Goal: Obtain resource: Obtain resource

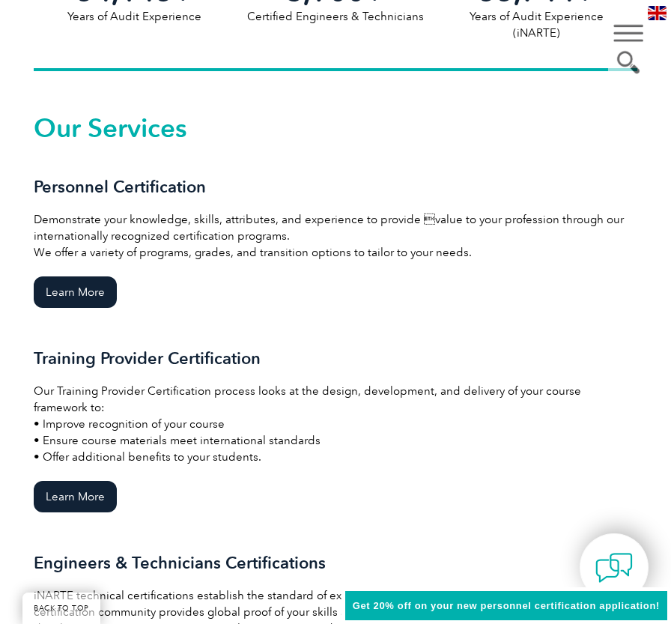
scroll to position [1050, 0]
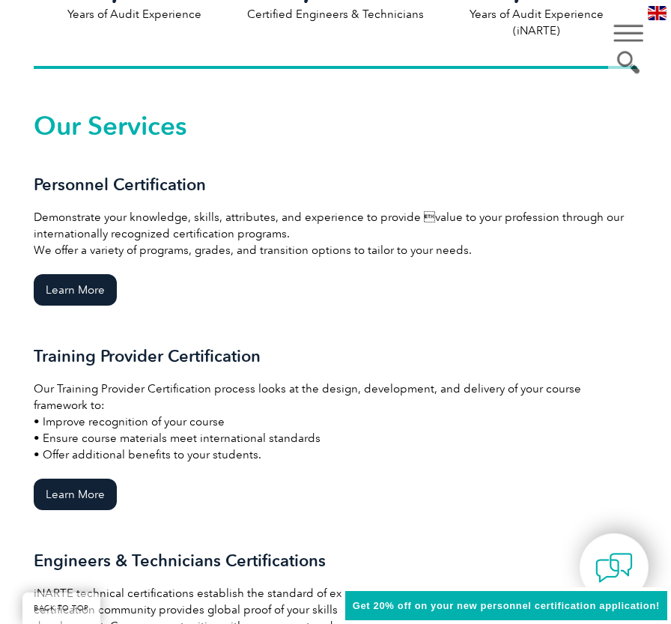
click at [396, 264] on div "Personnel Certification Demonstrate your knowledge, skills, attributes, and exp…" at bounding box center [336, 261] width 604 height 172
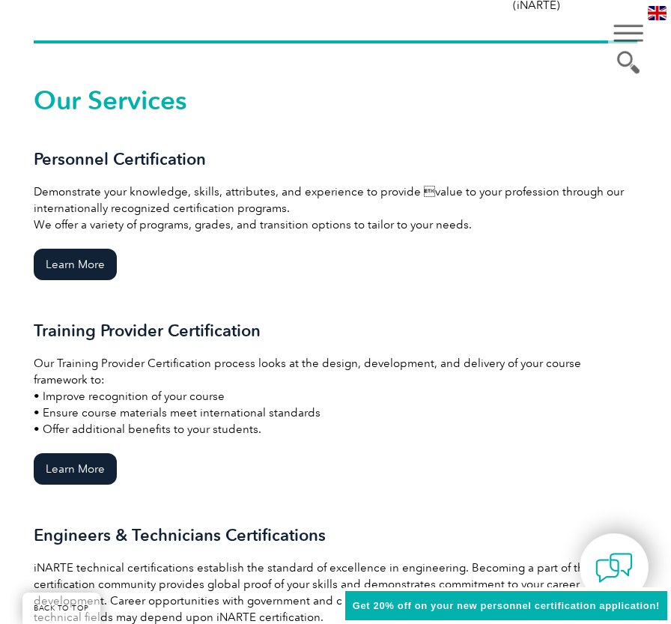
scroll to position [1075, 0]
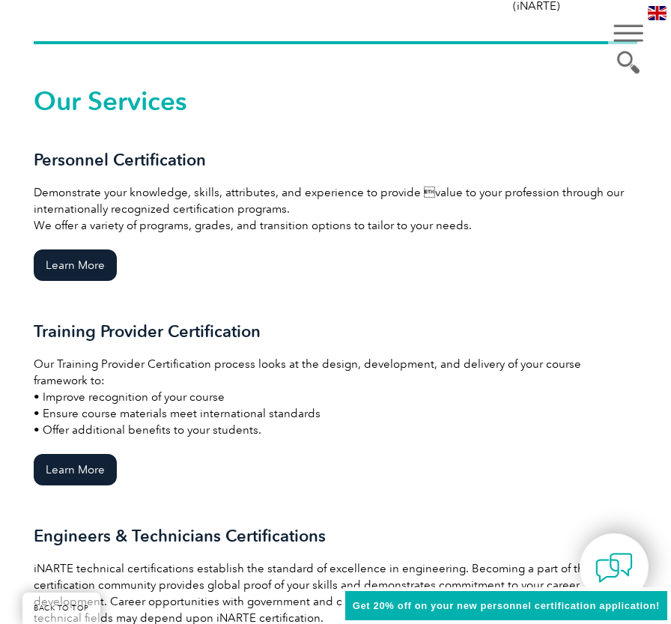
click at [168, 207] on p "Demonstrate your knowledge, skills, attributes, and experience to provide valu…" at bounding box center [336, 208] width 604 height 49
click at [65, 267] on link "Learn More" at bounding box center [75, 264] width 83 height 31
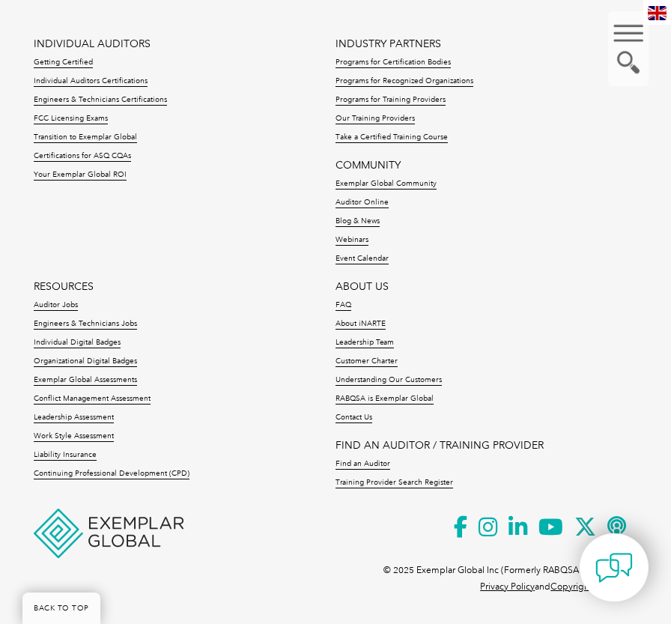
scroll to position [791, 0]
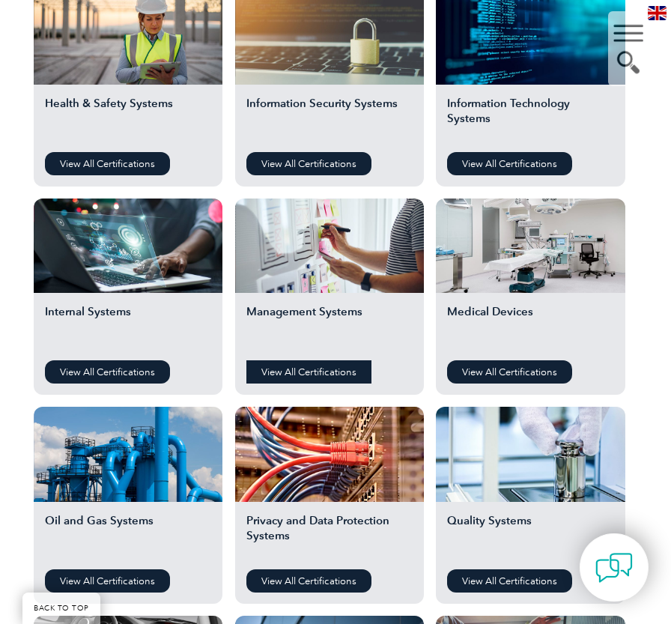
click at [319, 369] on link "View All Certifications" at bounding box center [308, 371] width 125 height 23
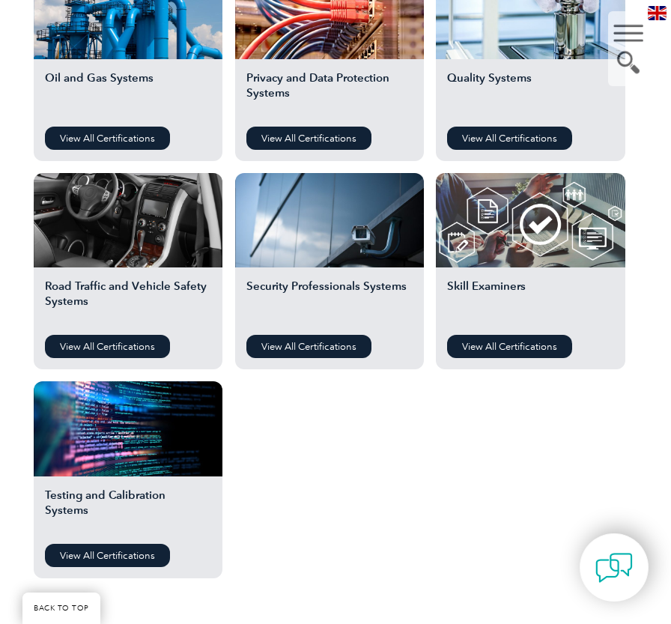
scroll to position [1235, 0]
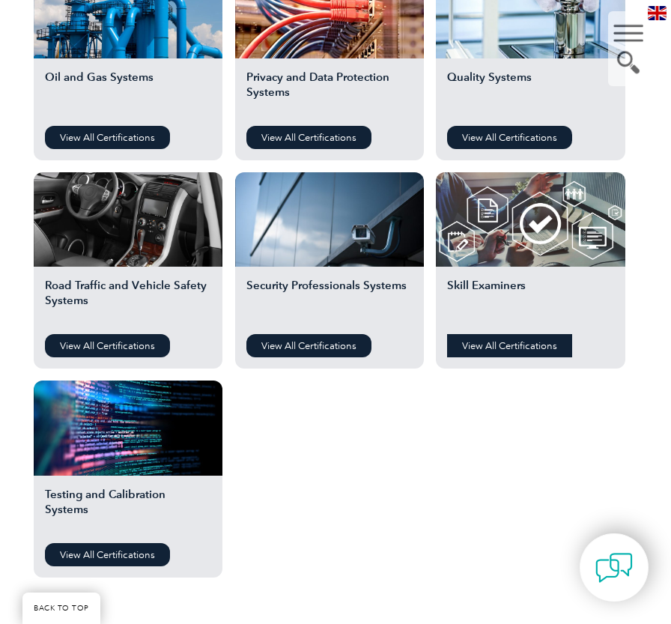
click at [519, 338] on link "View All Certifications" at bounding box center [509, 345] width 125 height 23
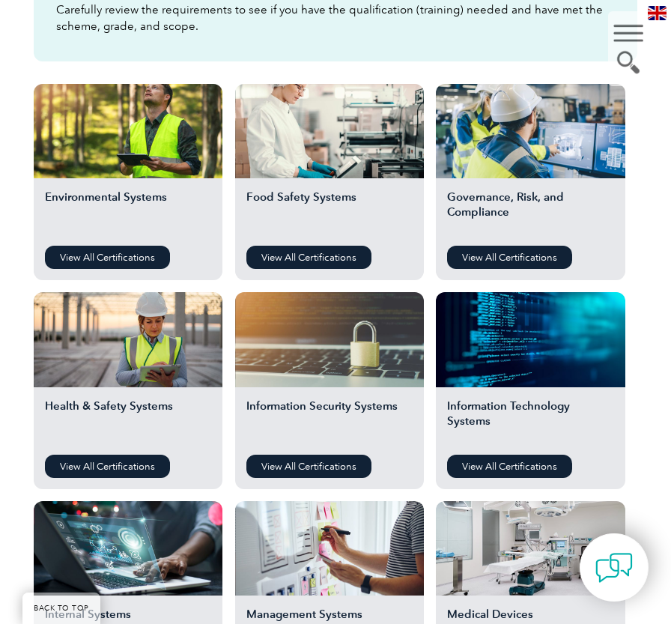
scroll to position [490, 0]
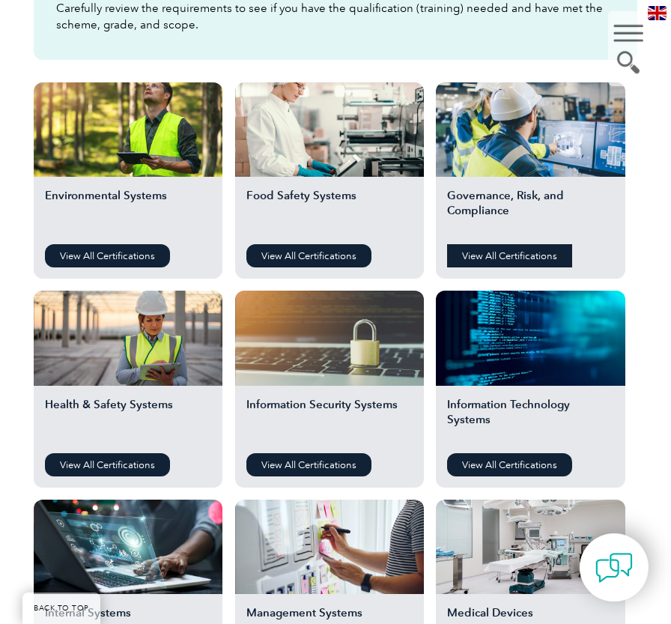
click at [530, 255] on link "View All Certifications" at bounding box center [509, 255] width 125 height 23
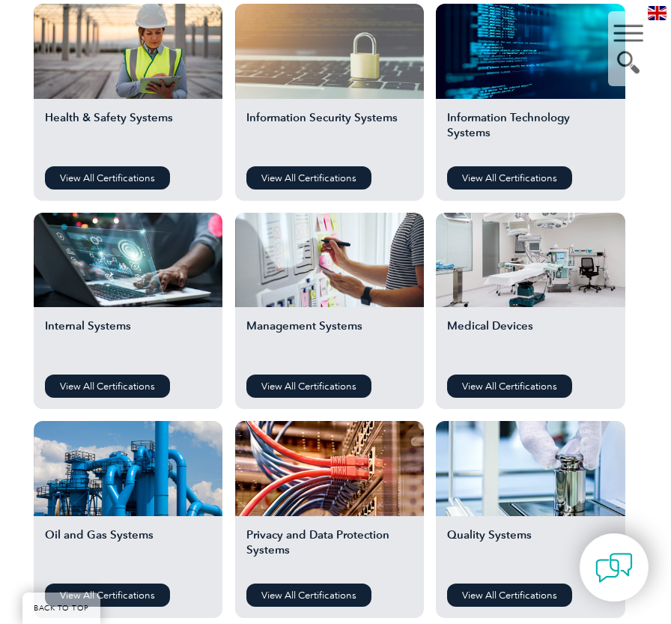
scroll to position [778, 0]
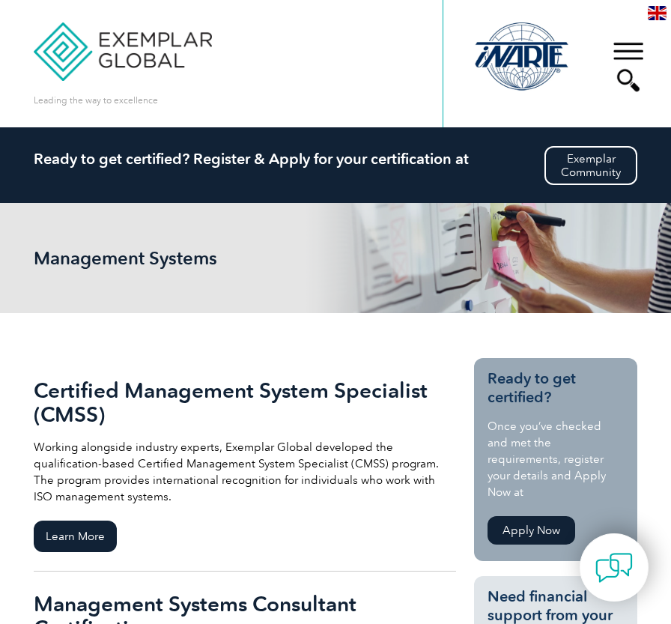
scroll to position [184, 0]
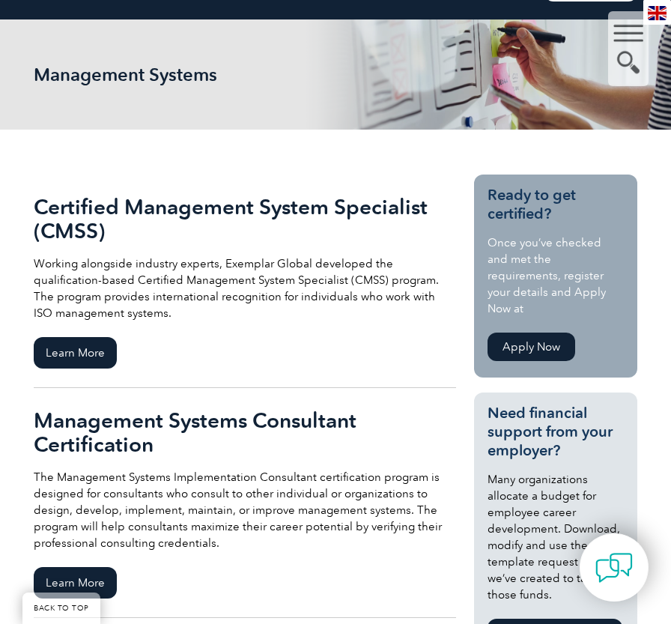
click at [244, 287] on p "Working alongside industry experts, Exemplar Global developed the qualification…" at bounding box center [245, 288] width 423 height 66
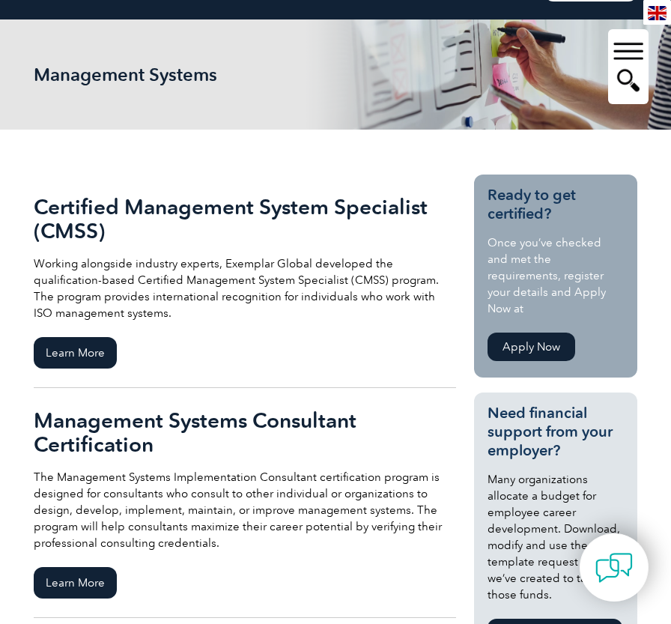
scroll to position [0, 0]
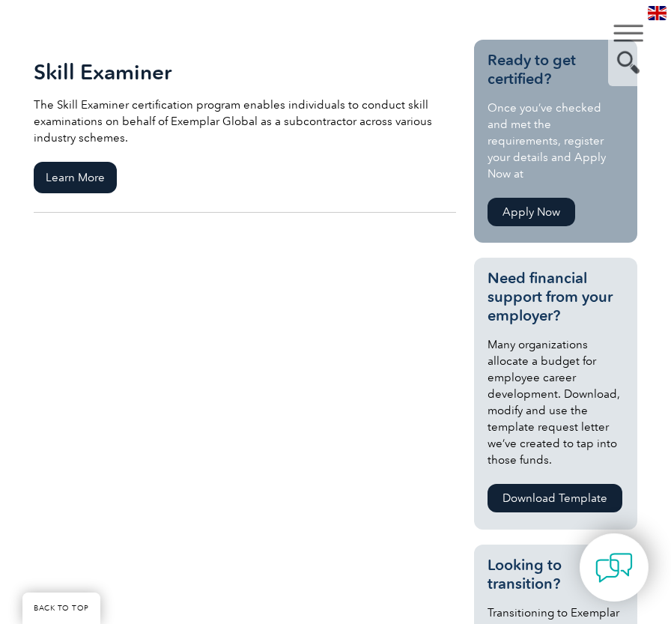
scroll to position [318, 0]
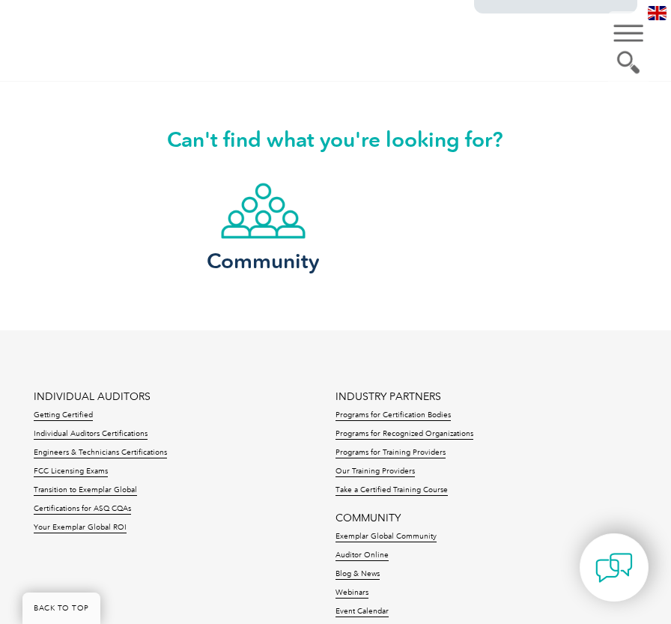
scroll to position [1313, 0]
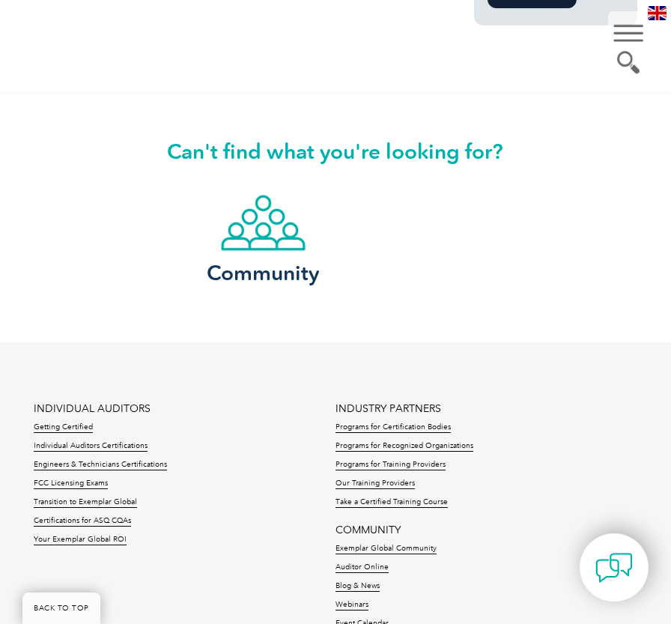
click at [432, 266] on div "Community" at bounding box center [412, 249] width 449 height 111
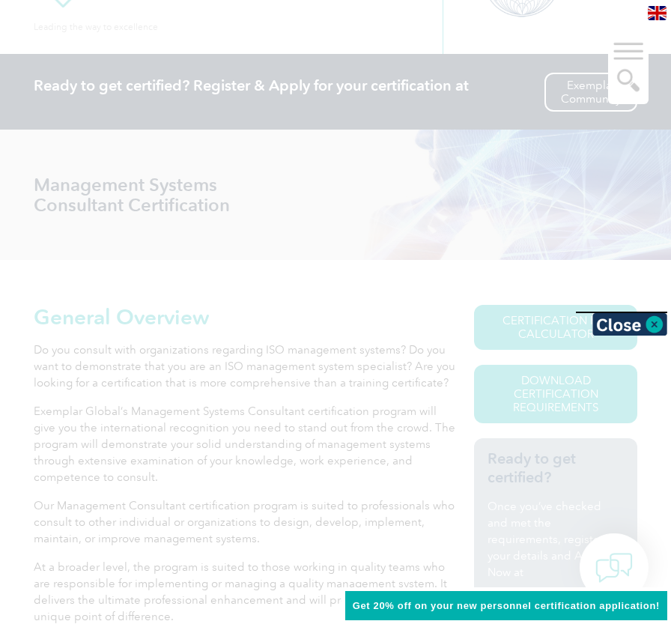
scroll to position [73, 0]
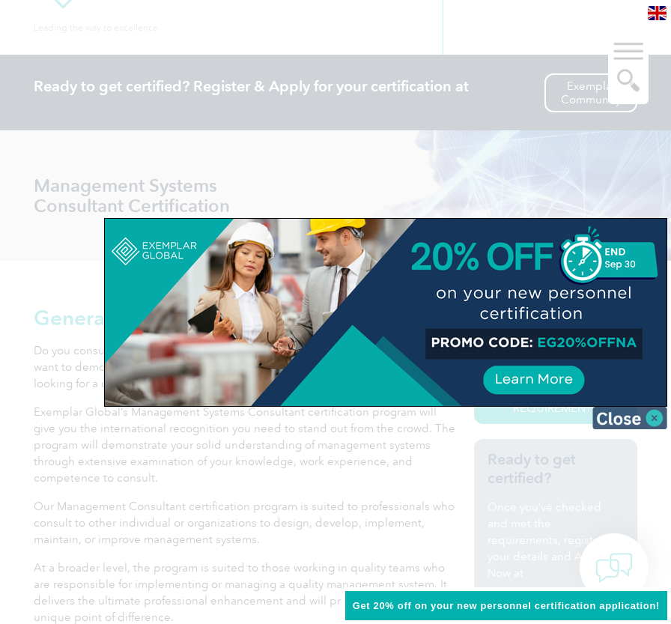
click at [656, 415] on img at bounding box center [630, 418] width 75 height 22
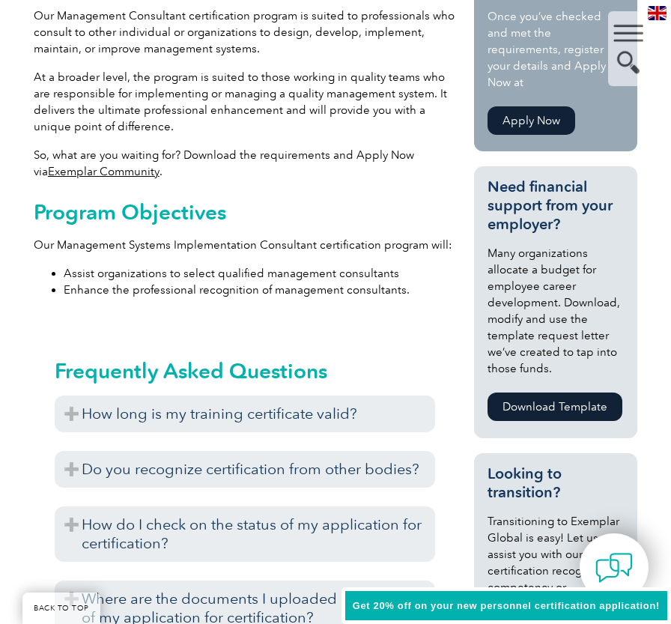
scroll to position [772, 0]
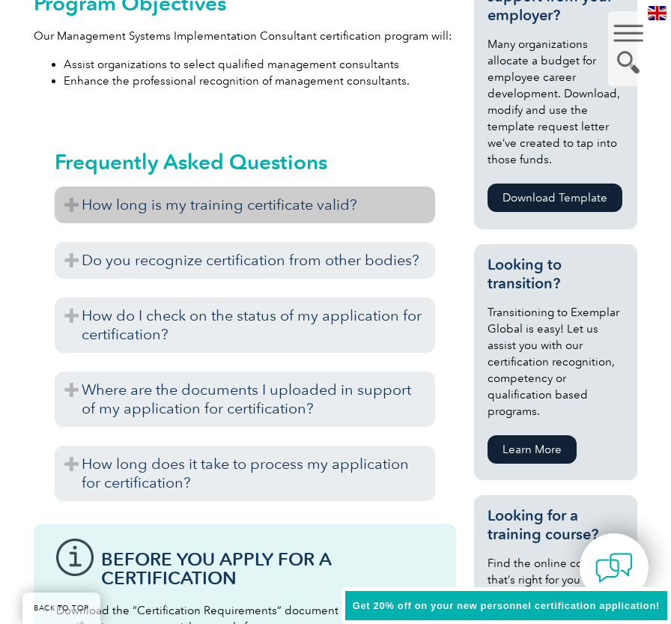
click at [297, 208] on h3 "How long is my training certificate valid?" at bounding box center [245, 205] width 381 height 37
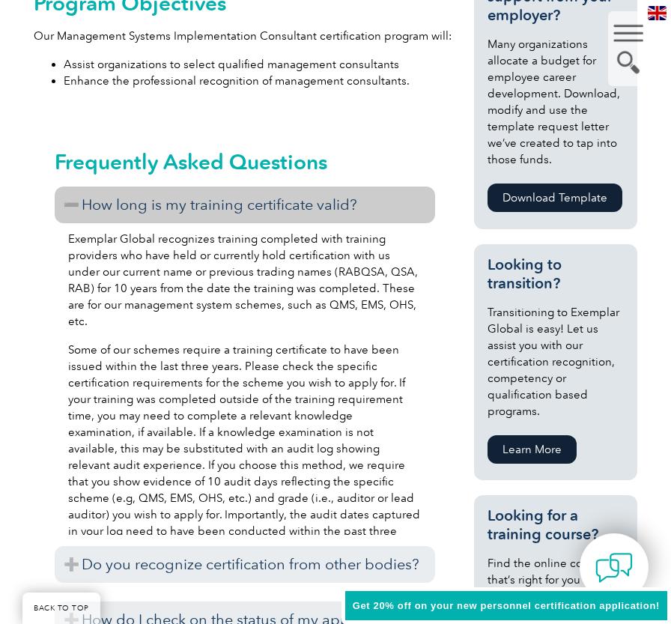
click at [294, 208] on h3 "How long is my training certificate valid?" at bounding box center [245, 205] width 381 height 37
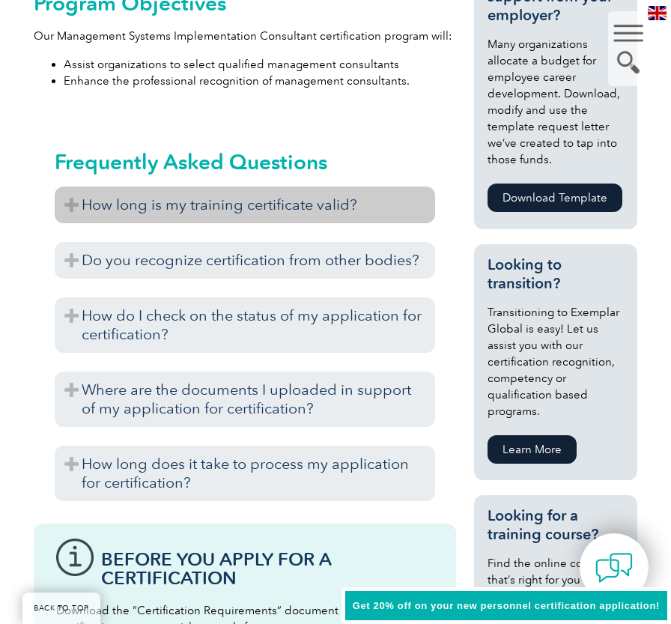
click at [294, 208] on h3 "How long is my training certificate valid?" at bounding box center [245, 205] width 381 height 37
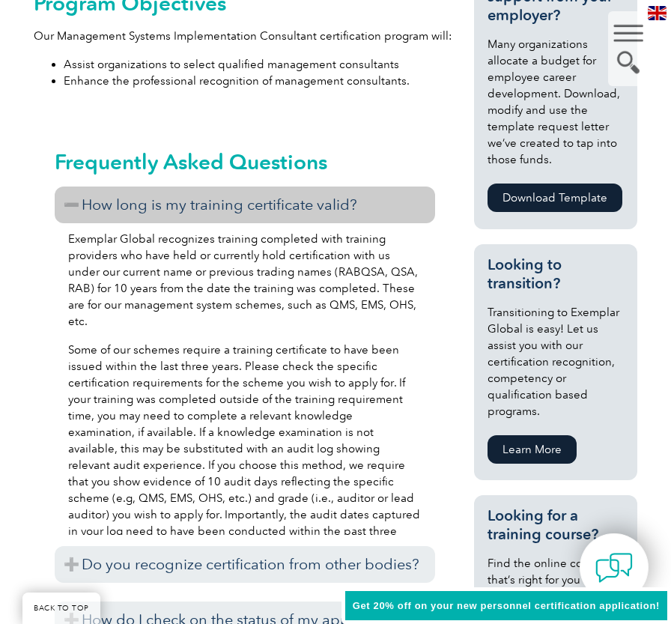
click at [294, 208] on h3 "How long is my training certificate valid?" at bounding box center [245, 205] width 381 height 37
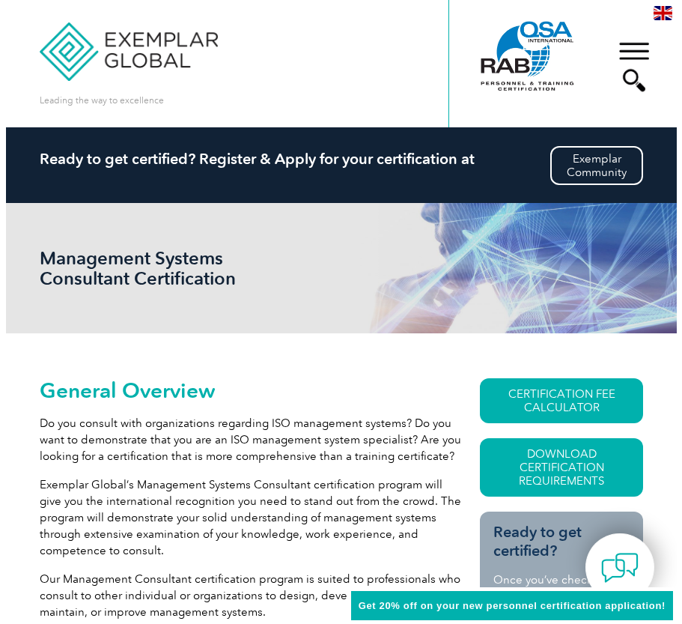
scroll to position [110, 0]
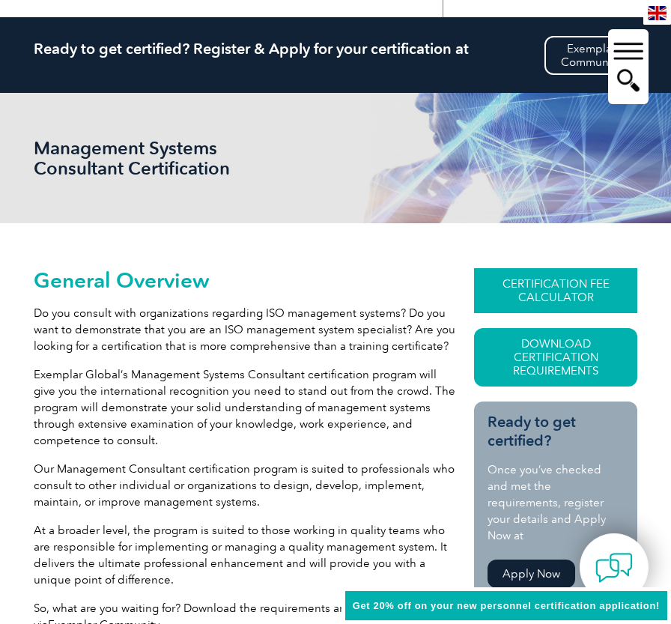
click at [520, 281] on link "CERTIFICATION FEE CALCULATOR" at bounding box center [555, 290] width 163 height 45
click at [527, 367] on link "Download Certification Requirements" at bounding box center [555, 357] width 163 height 58
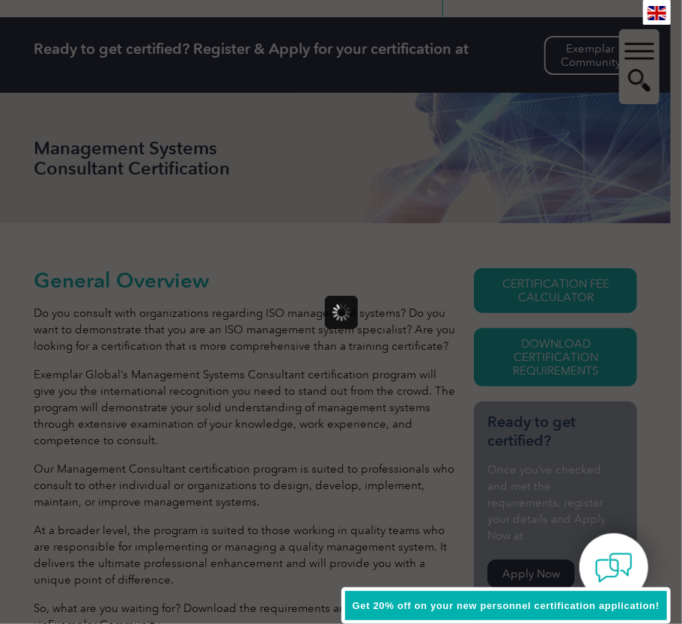
scroll to position [0, 0]
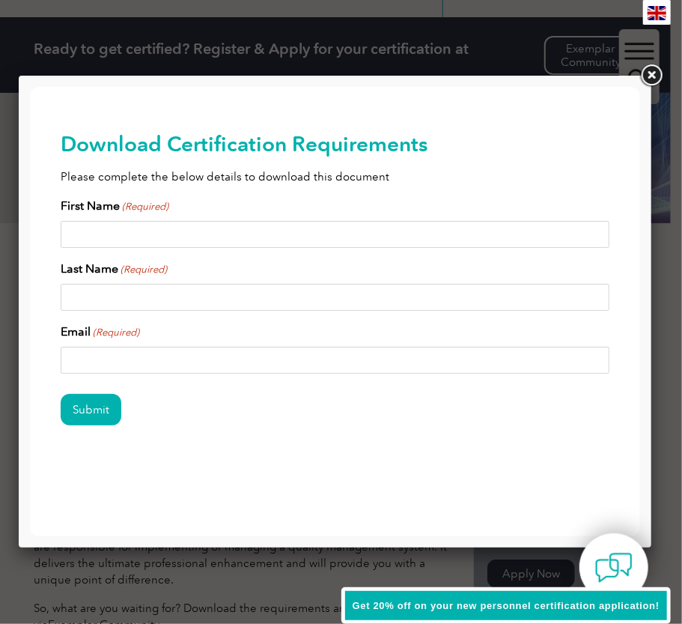
click at [318, 234] on input "First Name (Required)" at bounding box center [335, 233] width 550 height 27
type input "Dante"
type input "Jones"
type input "dantejones@umass.edu"
click at [60, 393] on input "Submit" at bounding box center [90, 408] width 61 height 31
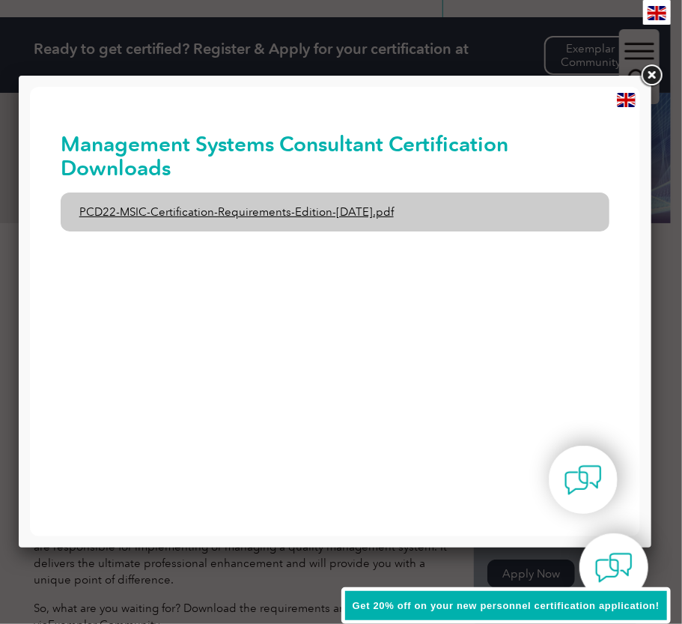
click at [363, 206] on link "PCD22-MSIC-Certification-Requirements-Edition-3-July-2021.pdf" at bounding box center [335, 211] width 550 height 39
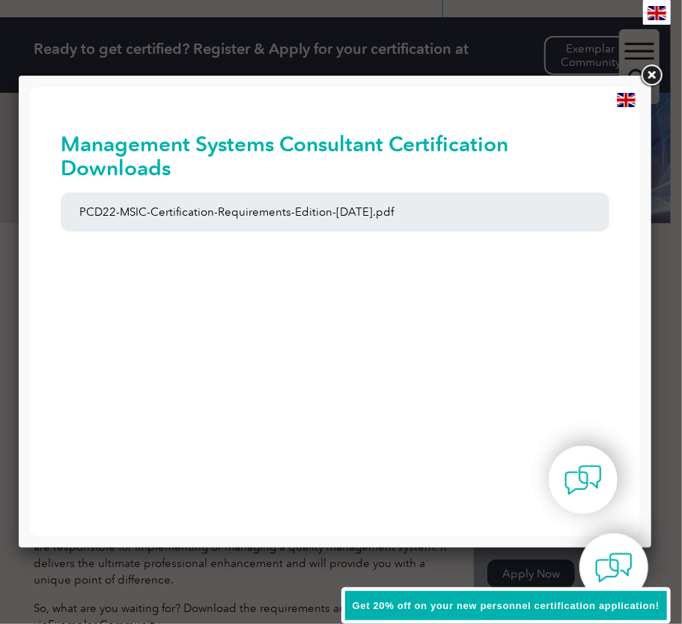
click at [650, 69] on link at bounding box center [651, 75] width 27 height 27
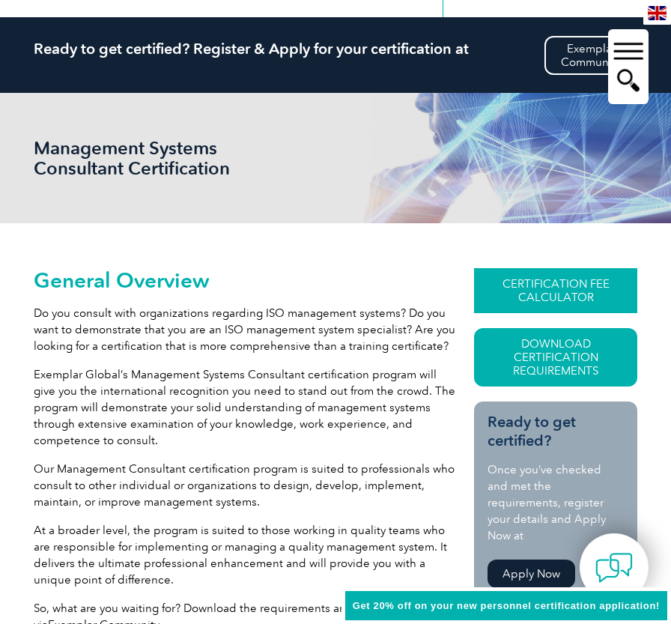
click at [560, 300] on link "CERTIFICATION FEE CALCULATOR" at bounding box center [555, 290] width 163 height 45
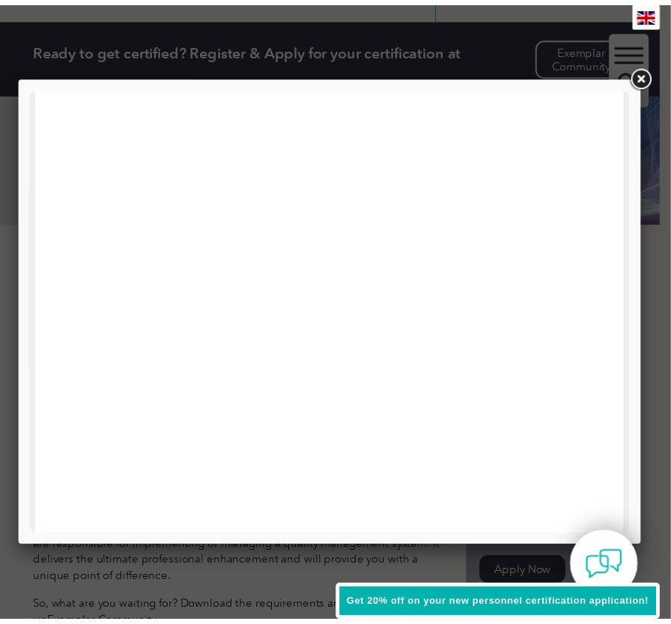
scroll to position [488, 0]
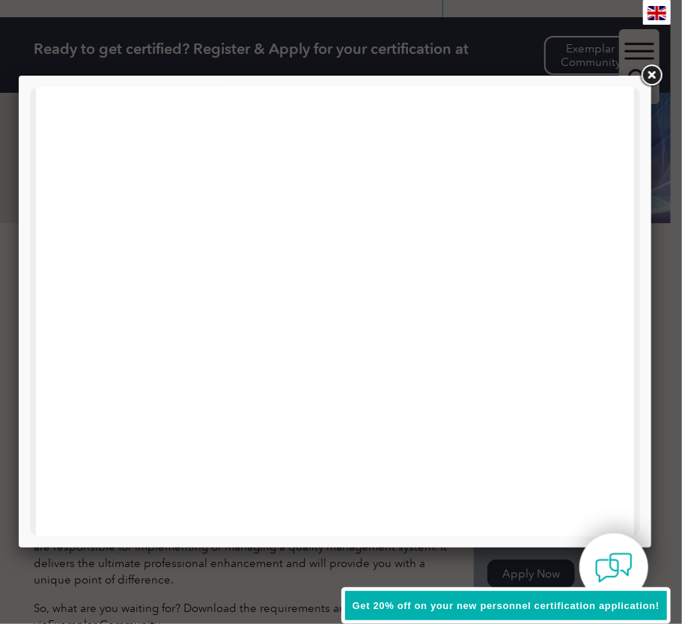
click at [652, 71] on link at bounding box center [651, 75] width 27 height 27
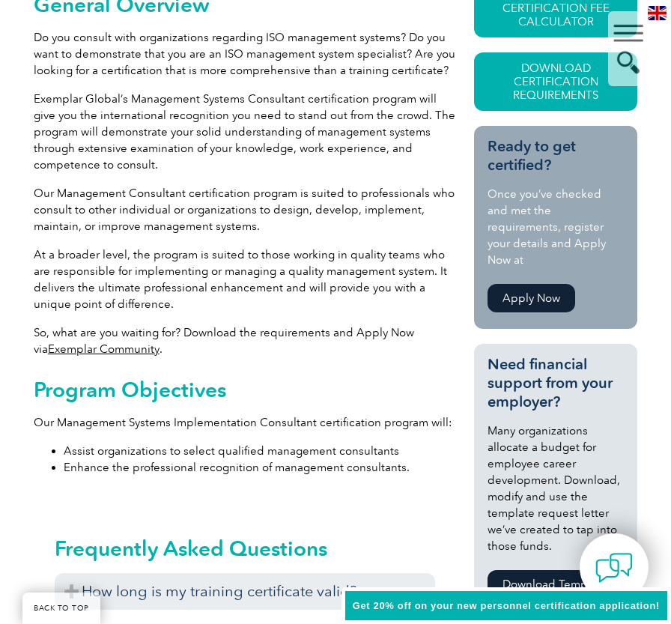
scroll to position [387, 0]
